Goal: Information Seeking & Learning: Learn about a topic

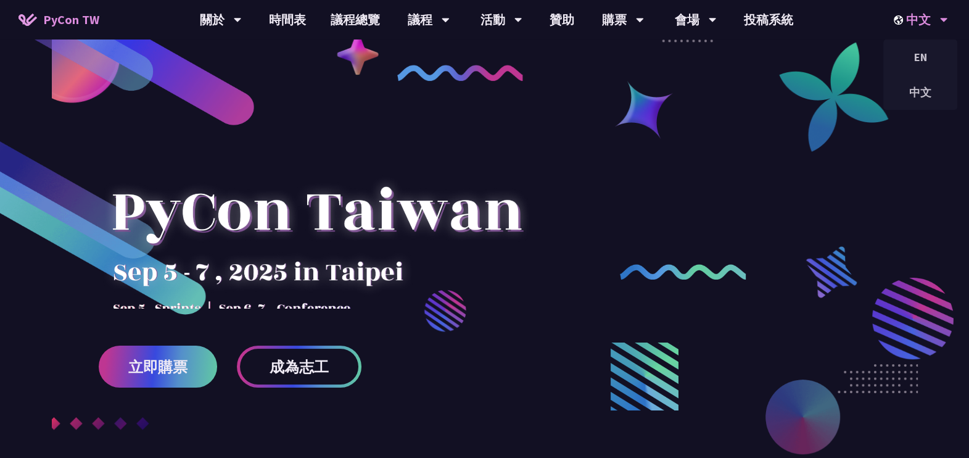
click at [906, 17] on div "中文" at bounding box center [921, 19] width 54 height 39
click at [925, 58] on div "EN" at bounding box center [920, 57] width 74 height 29
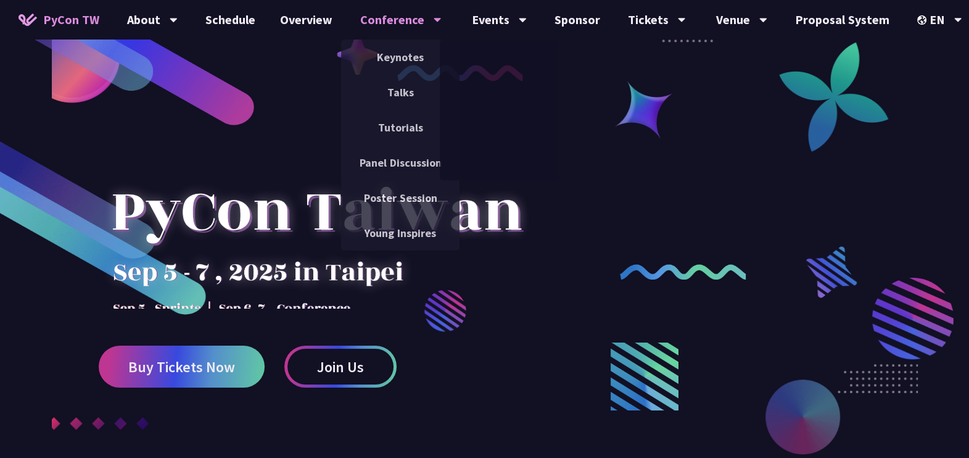
click at [414, 22] on div "Conference" at bounding box center [400, 19] width 81 height 39
click at [398, 85] on link "Talks" at bounding box center [400, 92] width 118 height 29
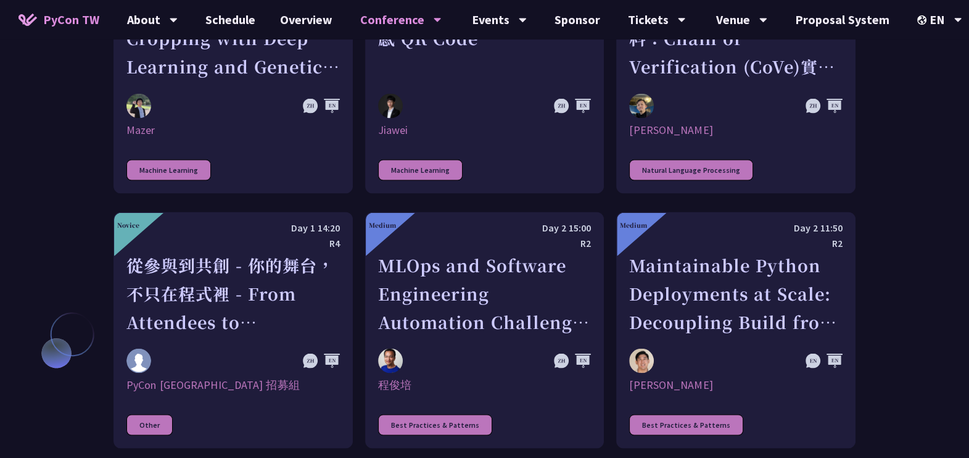
scroll to position [2806, 0]
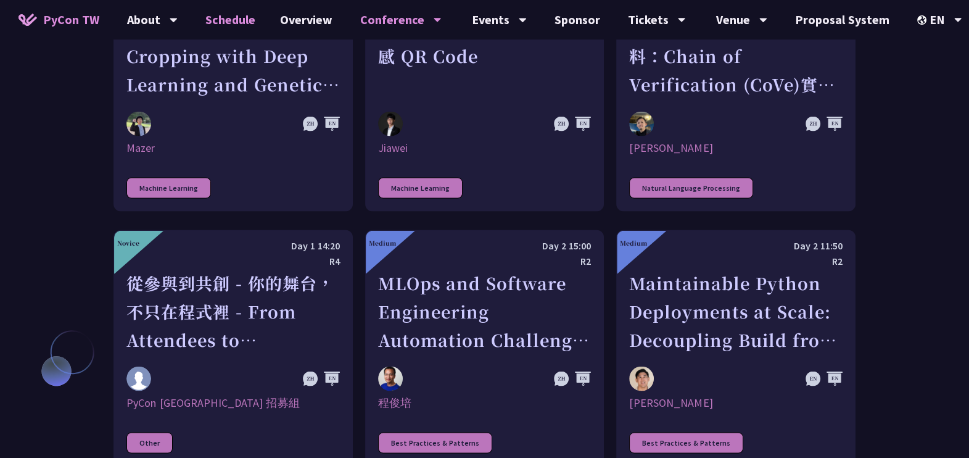
click at [242, 25] on link "Schedule" at bounding box center [230, 19] width 75 height 39
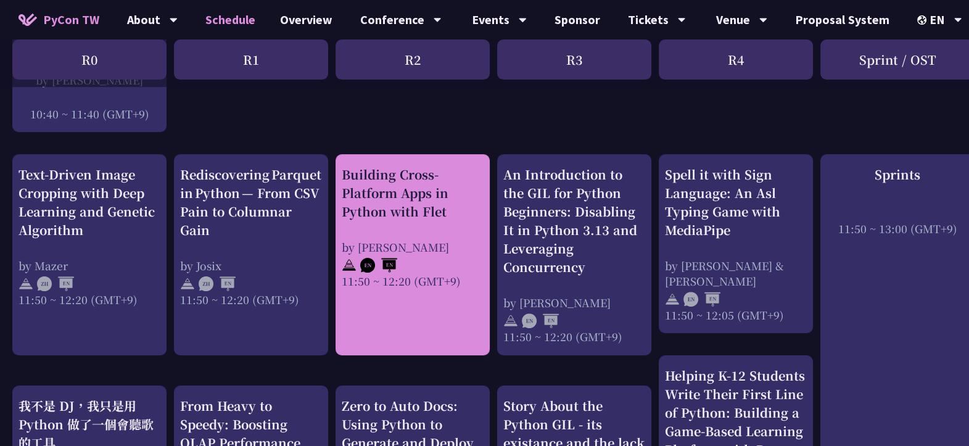
scroll to position [451, 0]
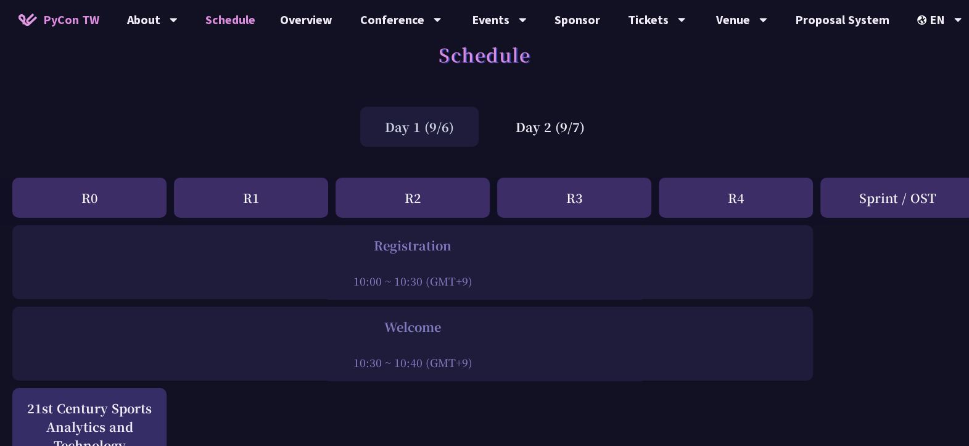
scroll to position [27, 0]
click at [569, 125] on div "Day 2 (9/7)" at bounding box center [550, 125] width 118 height 40
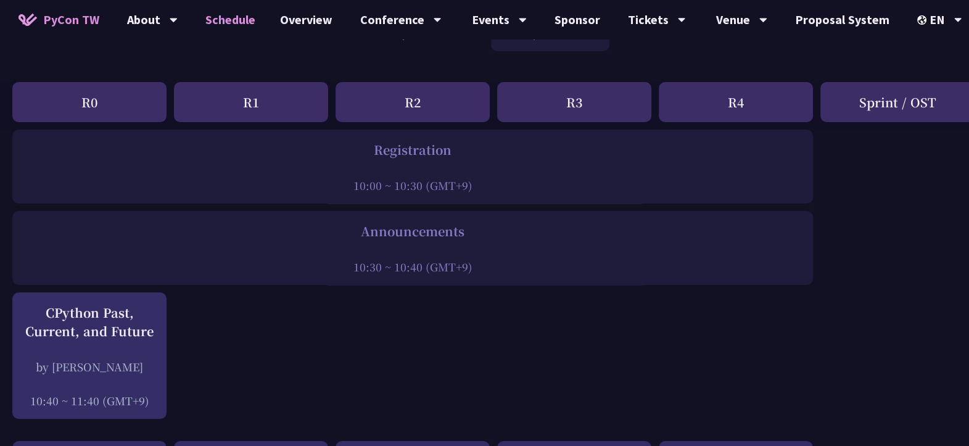
scroll to position [0, 0]
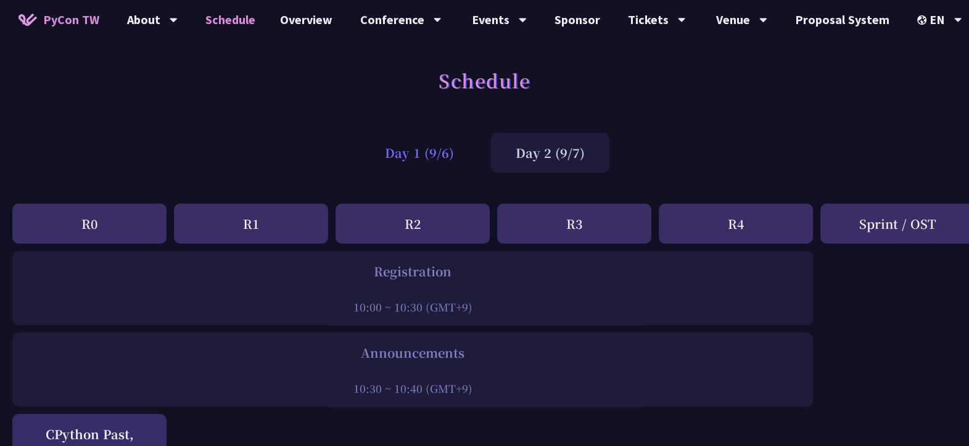
click at [450, 170] on div "Day 1 (9/6)" at bounding box center [419, 153] width 118 height 40
